Goal: Task Accomplishment & Management: Manage account settings

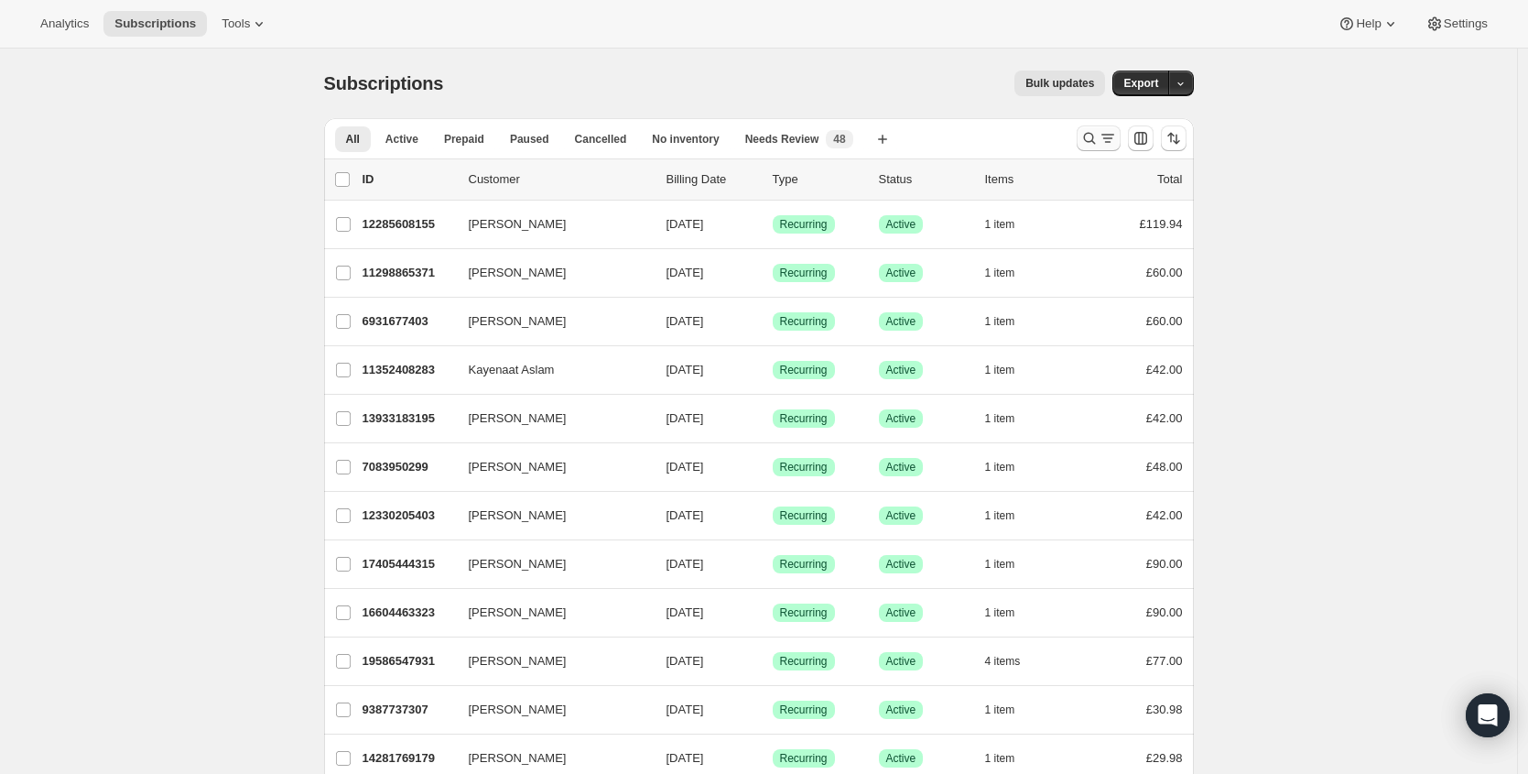
click at [1084, 142] on button "Search and filter results" at bounding box center [1099, 138] width 44 height 26
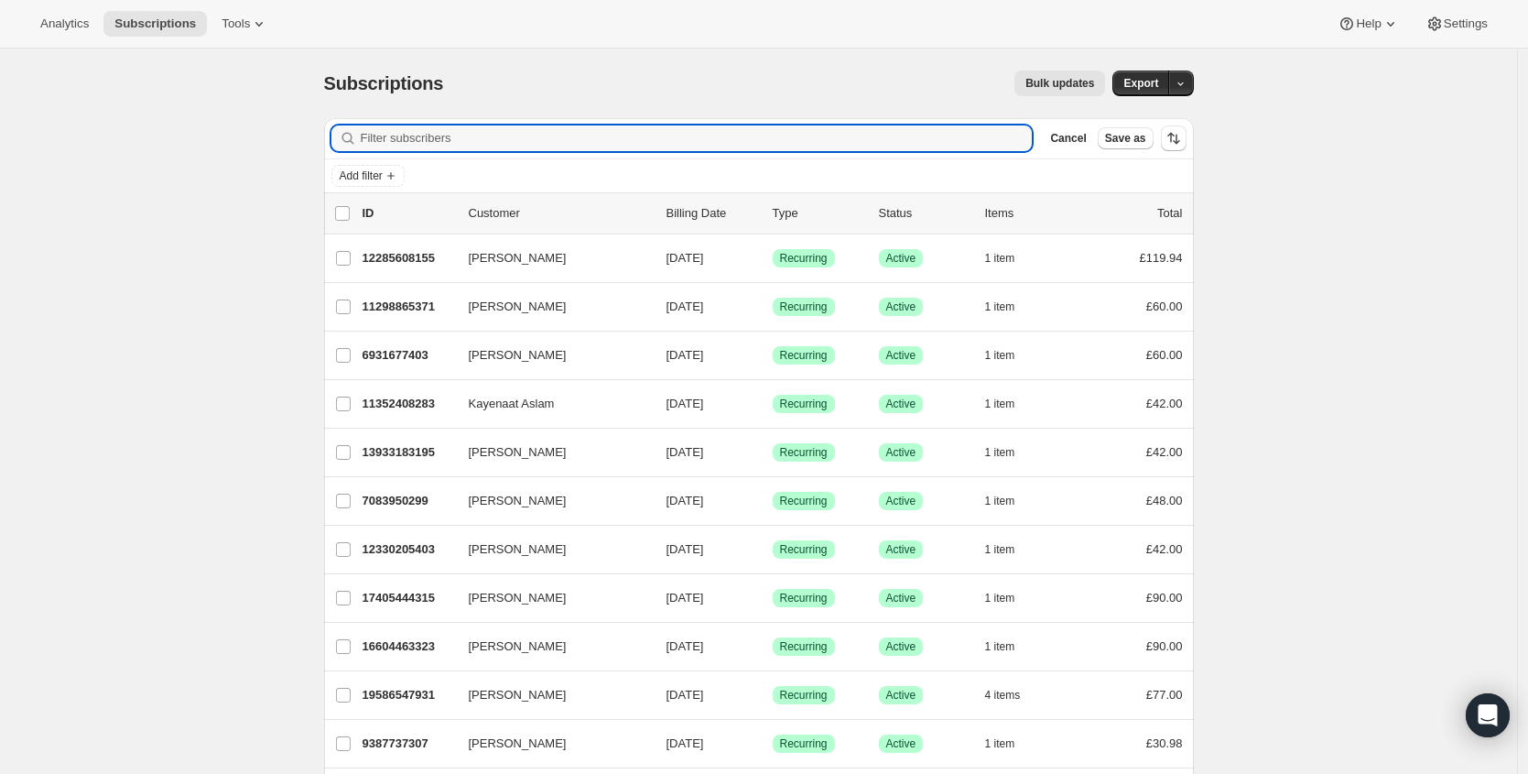
paste input "[EMAIL_ADDRESS][DOMAIN_NAME]"
type input "[EMAIL_ADDRESS][DOMAIN_NAME]"
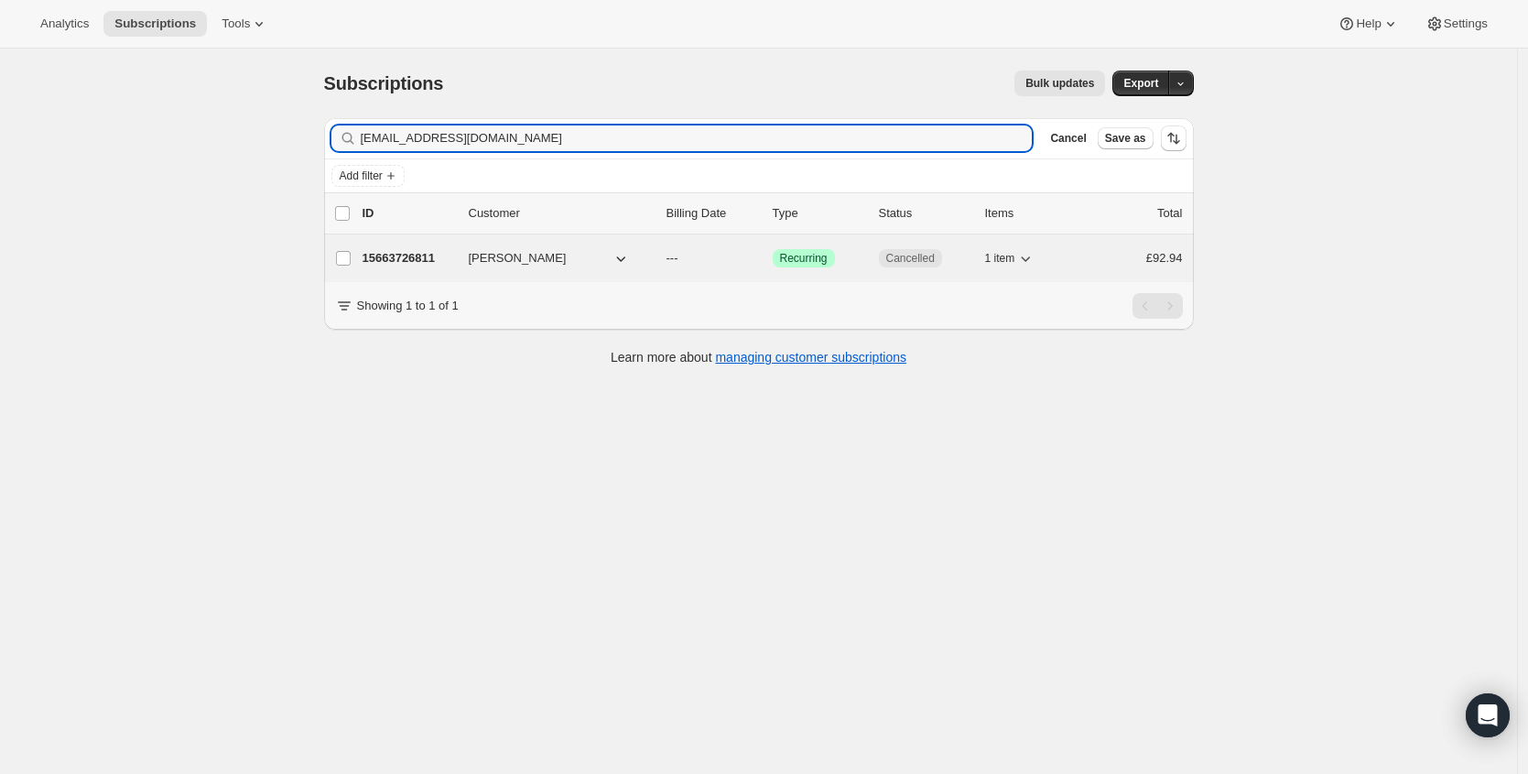
click at [410, 253] on p "15663726811" at bounding box center [409, 258] width 92 height 18
